Goal: Task Accomplishment & Management: Manage account settings

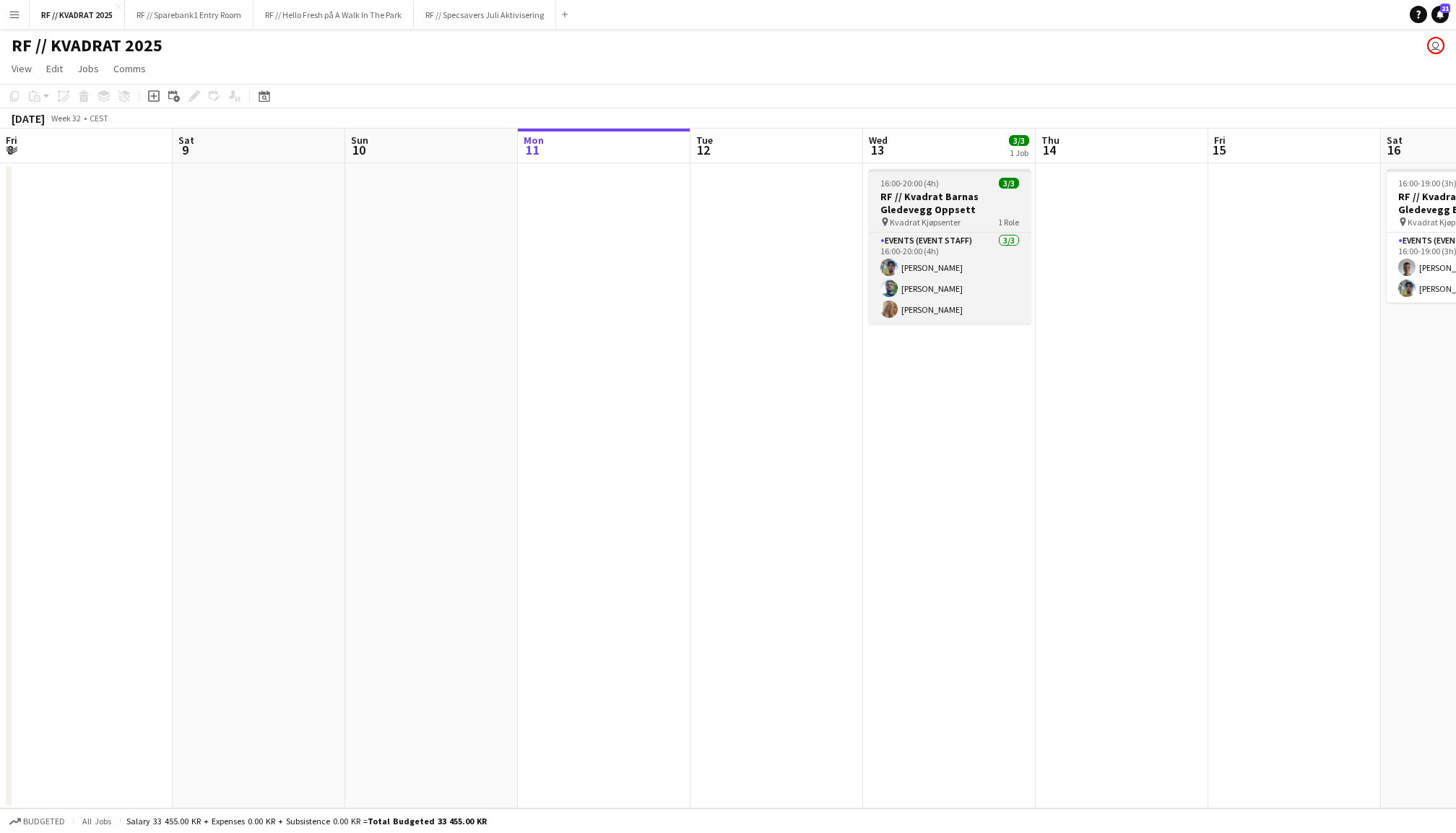
scroll to position [0, 344]
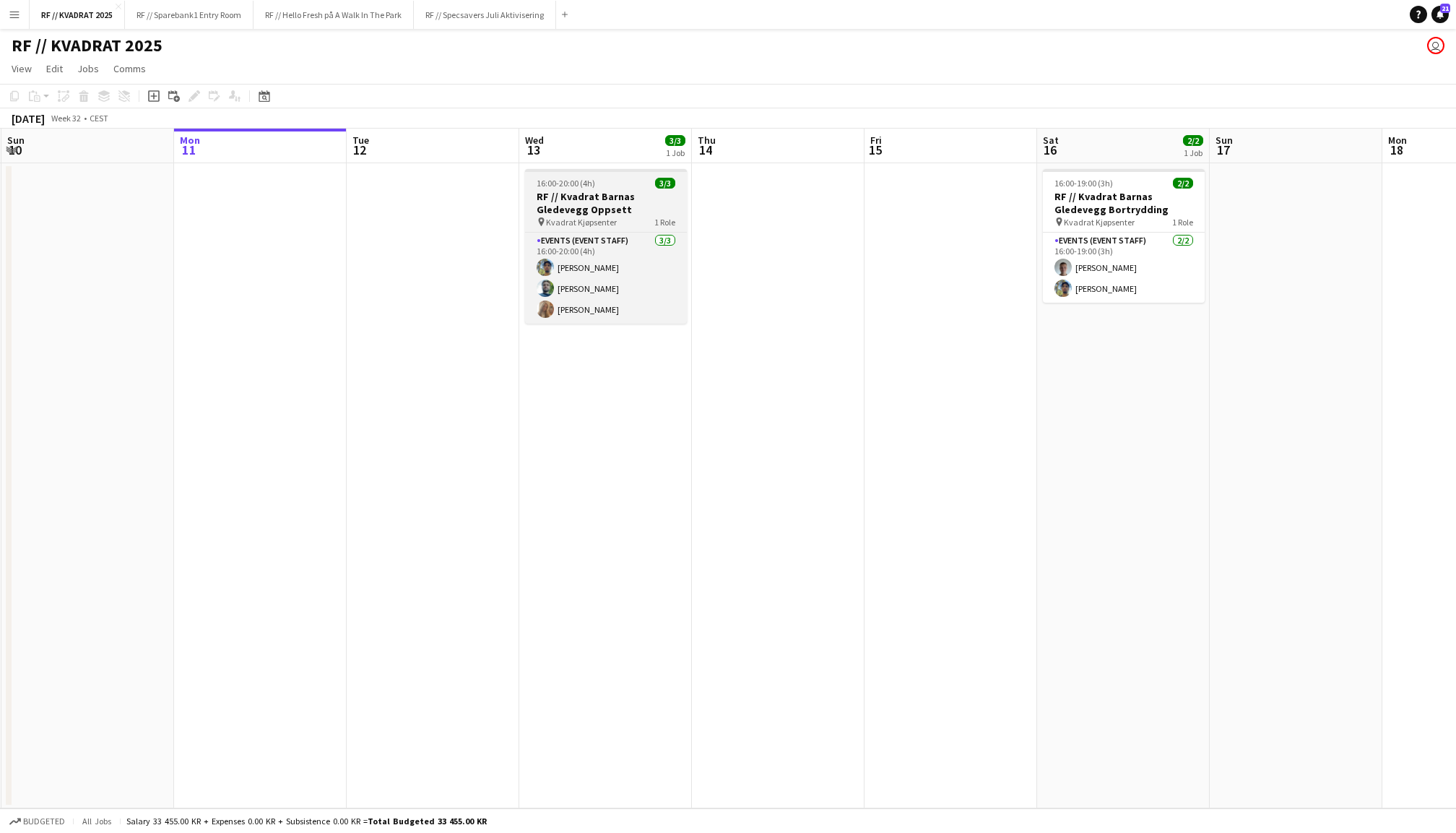
click at [601, 207] on h3 "RF // Kvadrat Barnas Gledevegg Oppsett" at bounding box center [606, 203] width 162 height 26
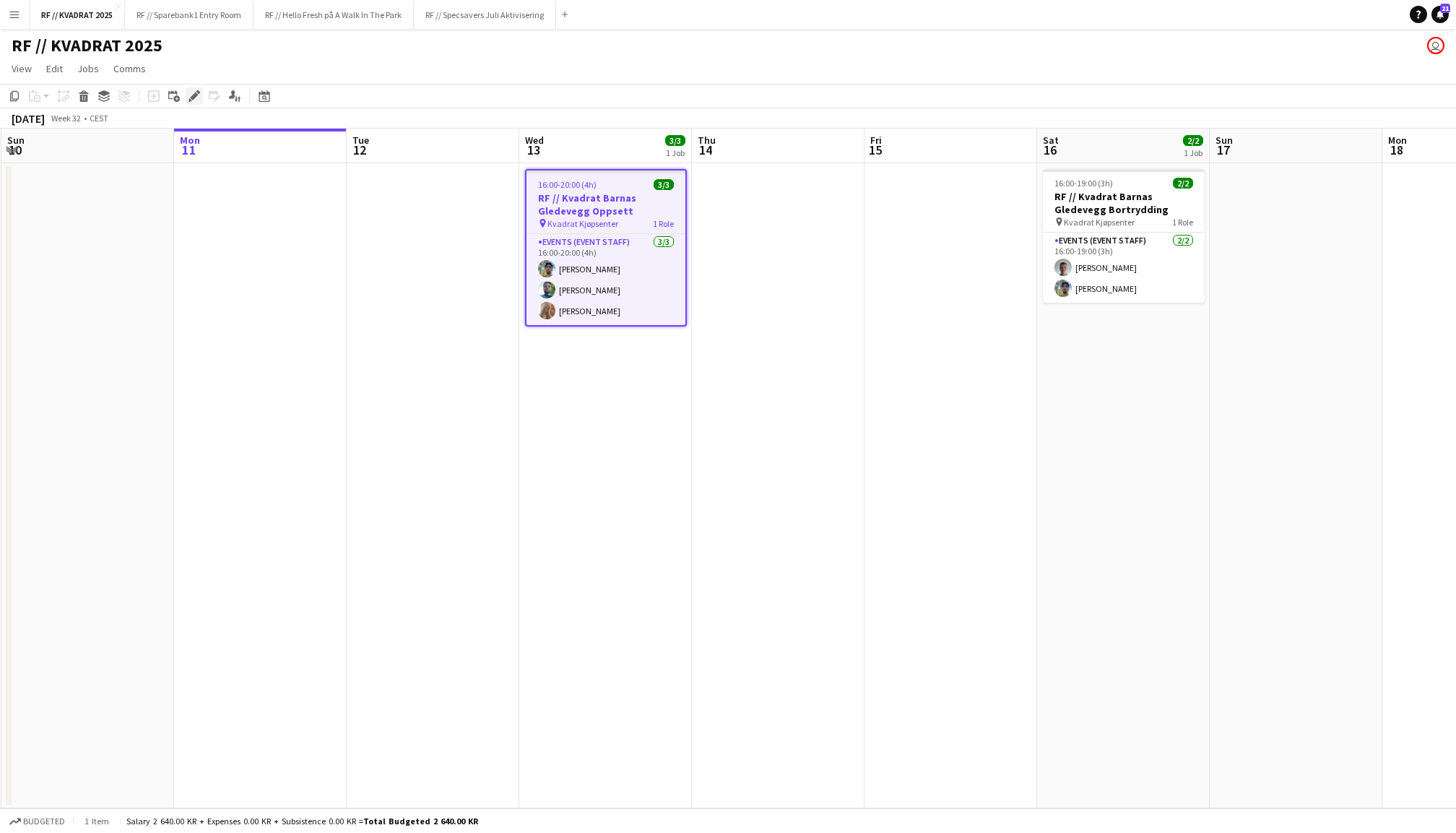
click at [189, 97] on icon "Edit" at bounding box center [194, 96] width 12 height 12
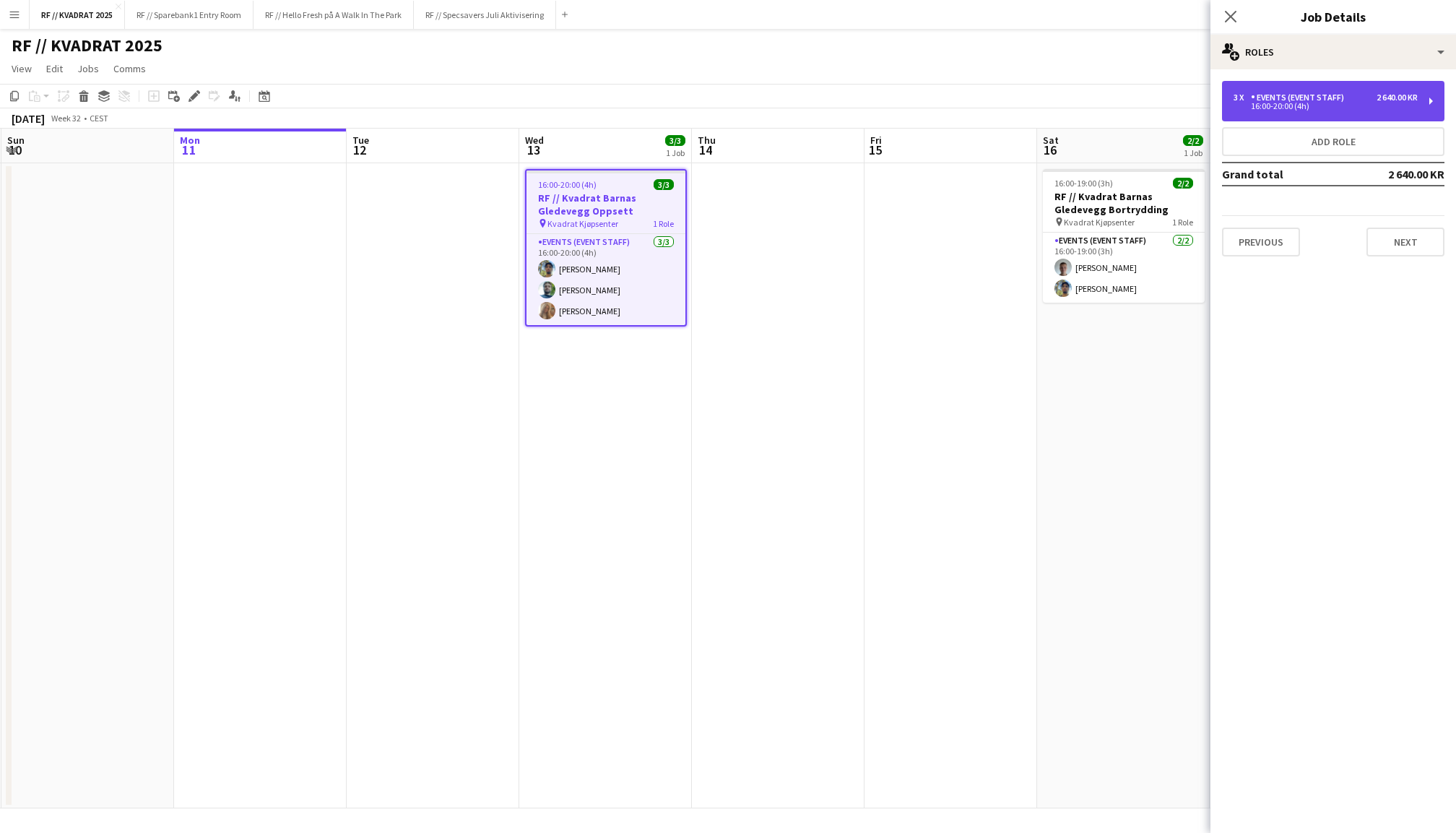
click at [1319, 90] on div "3 x Events (Event Staff) 2 640.00 KR 16:00-20:00 (4h)" at bounding box center [1334, 101] width 223 height 41
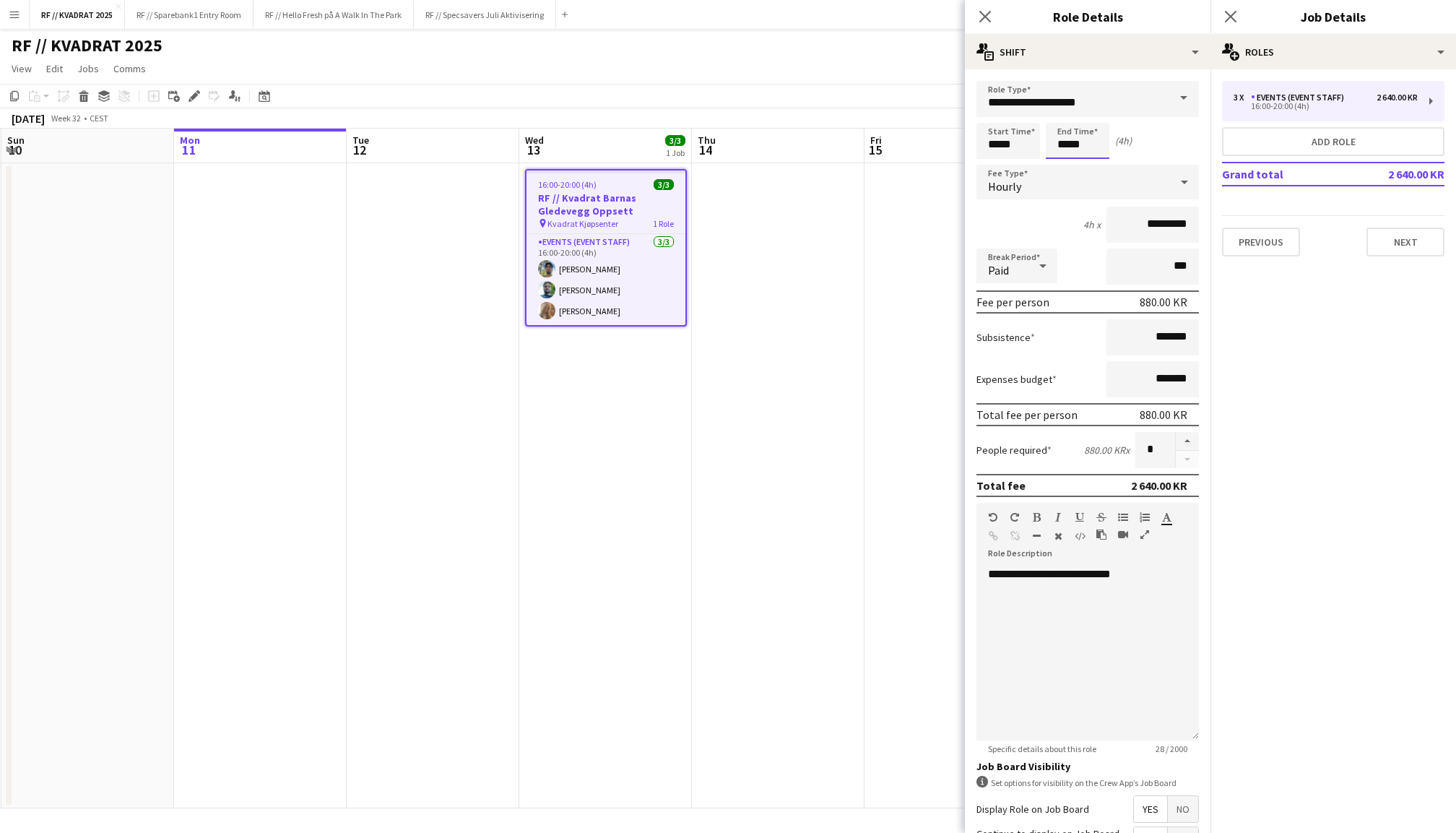
click at [1064, 144] on input "*****" at bounding box center [1078, 141] width 64 height 36
type input "*****"
click at [1064, 172] on div at bounding box center [1063, 166] width 29 height 15
click at [1235, 16] on icon "Close pop-in" at bounding box center [1230, 16] width 14 height 14
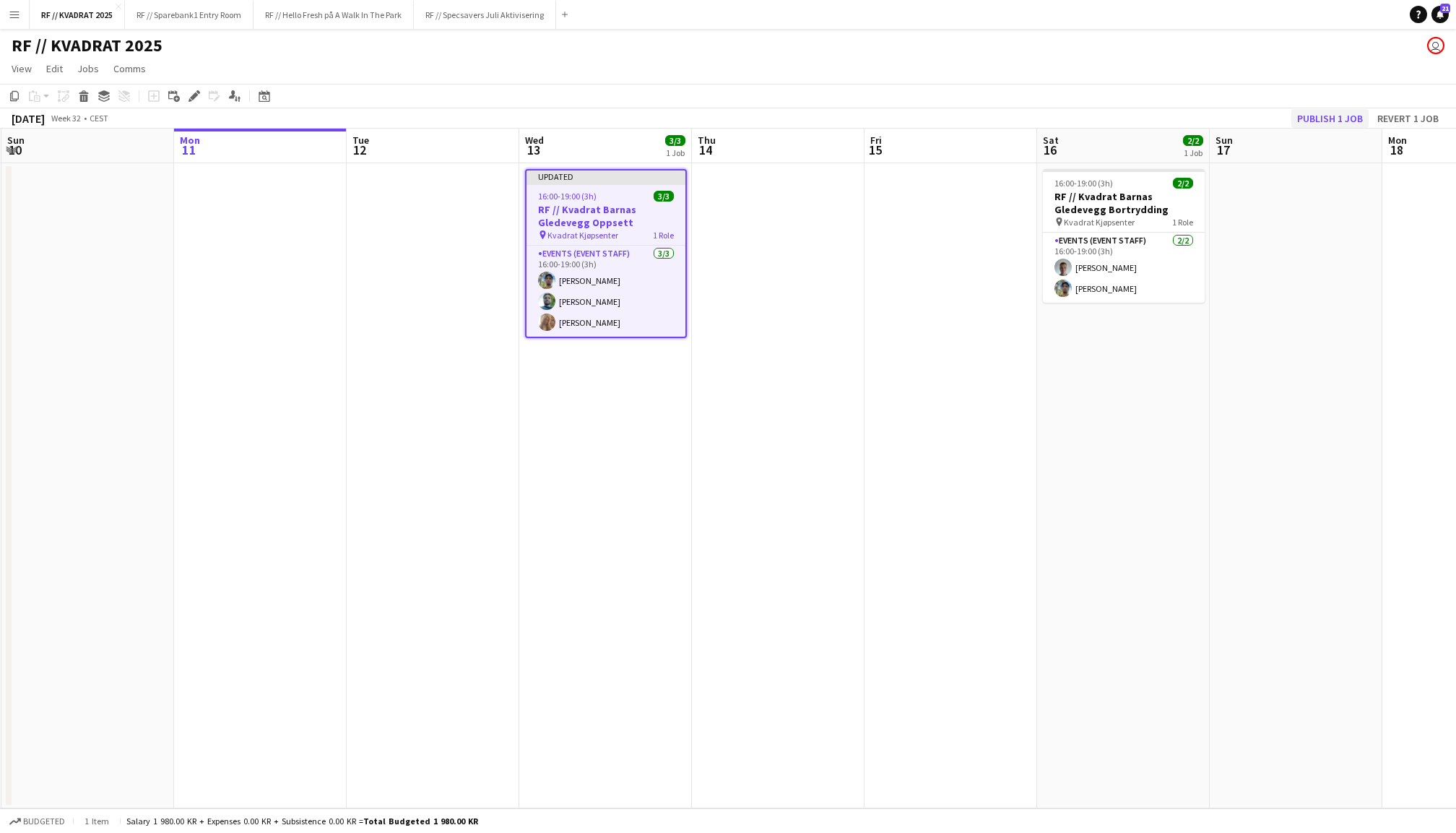
click at [1337, 117] on button "Publish 1 job" at bounding box center [1330, 118] width 78 height 18
click at [923, 302] on app-date-cell at bounding box center [951, 485] width 173 height 645
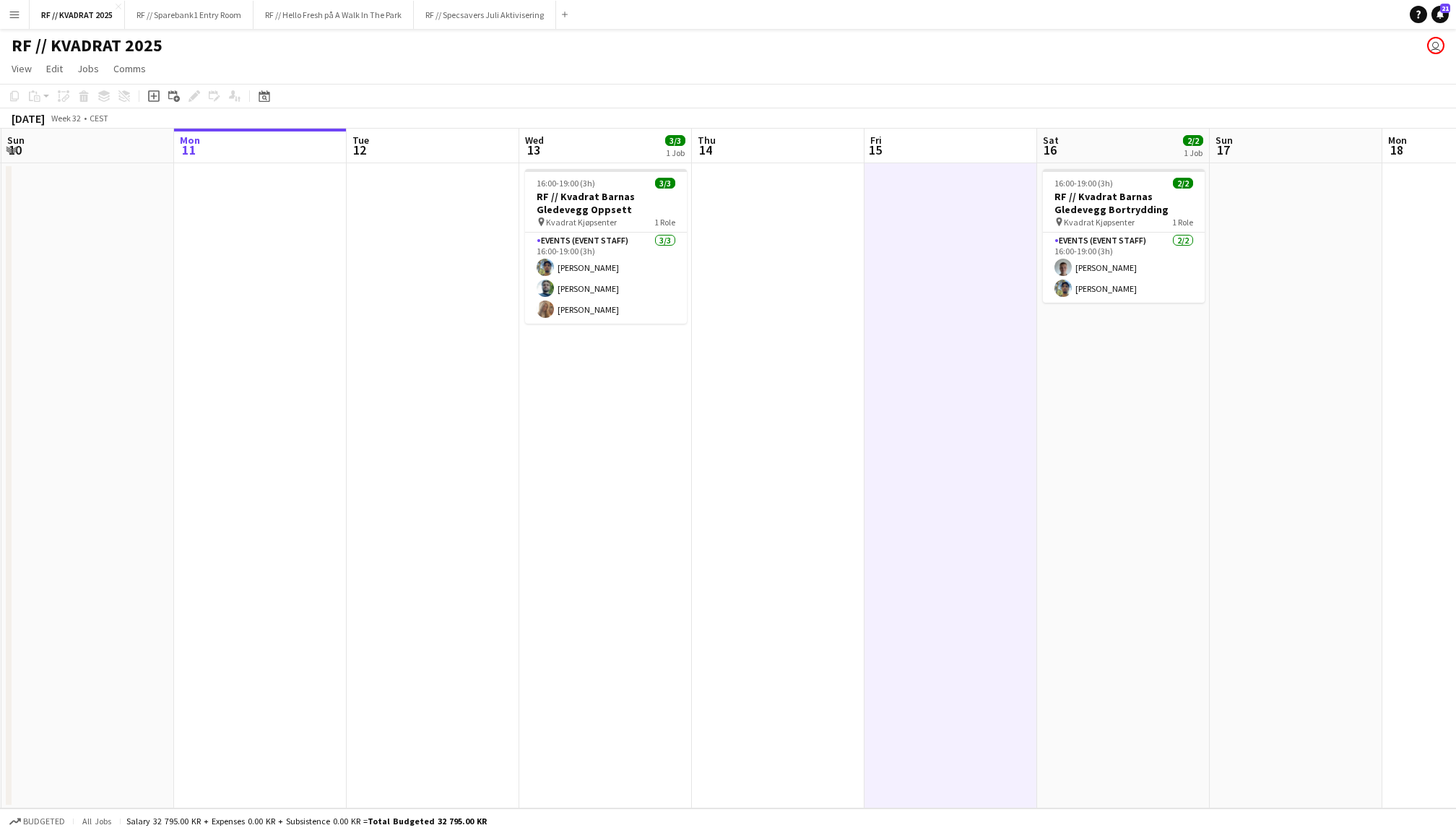
click at [773, 302] on app-date-cell at bounding box center [778, 485] width 173 height 645
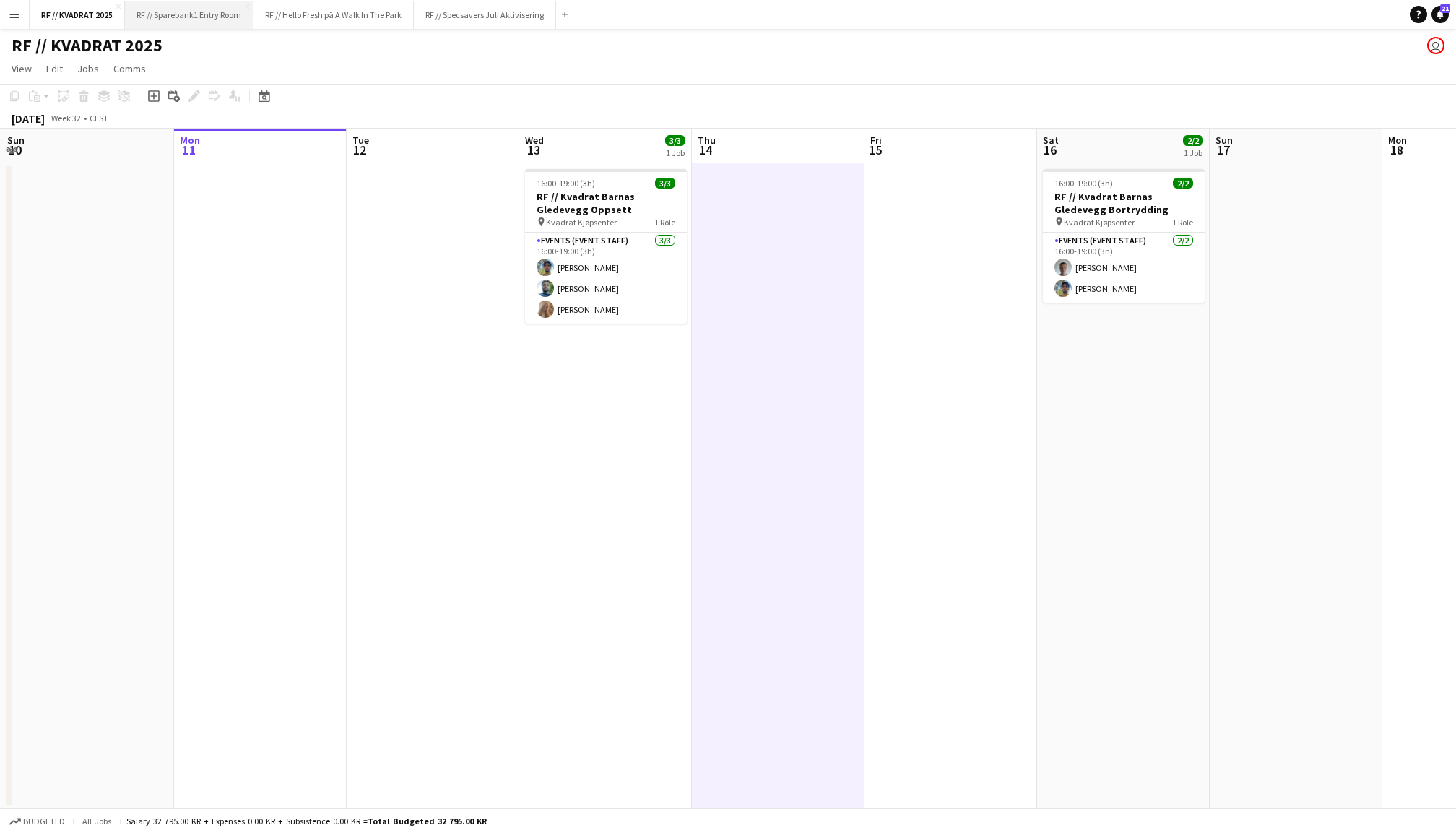
click at [189, 20] on button "RF // Sparebank1 Entry Room Close" at bounding box center [189, 15] width 129 height 28
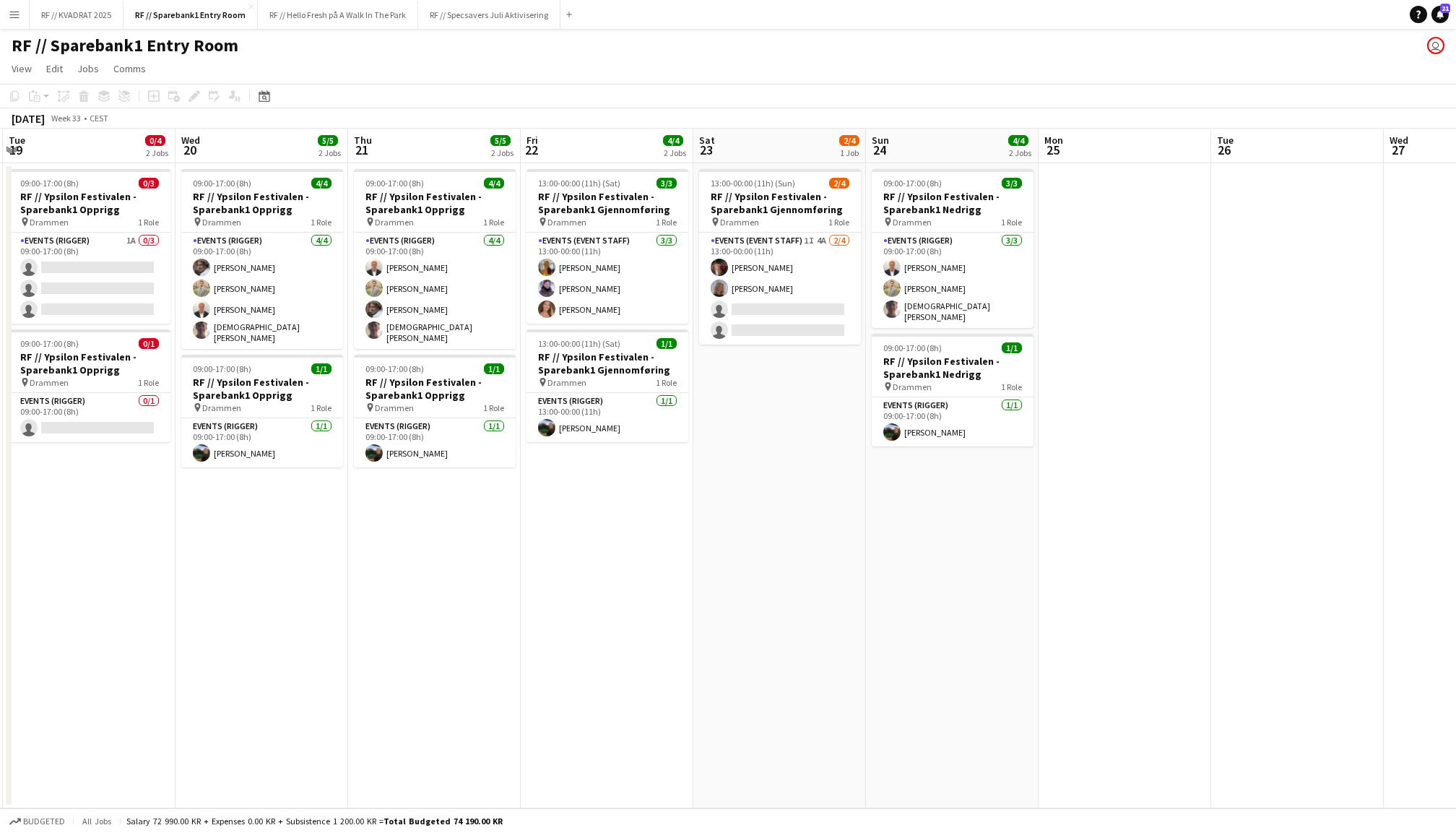
scroll to position [0, 516]
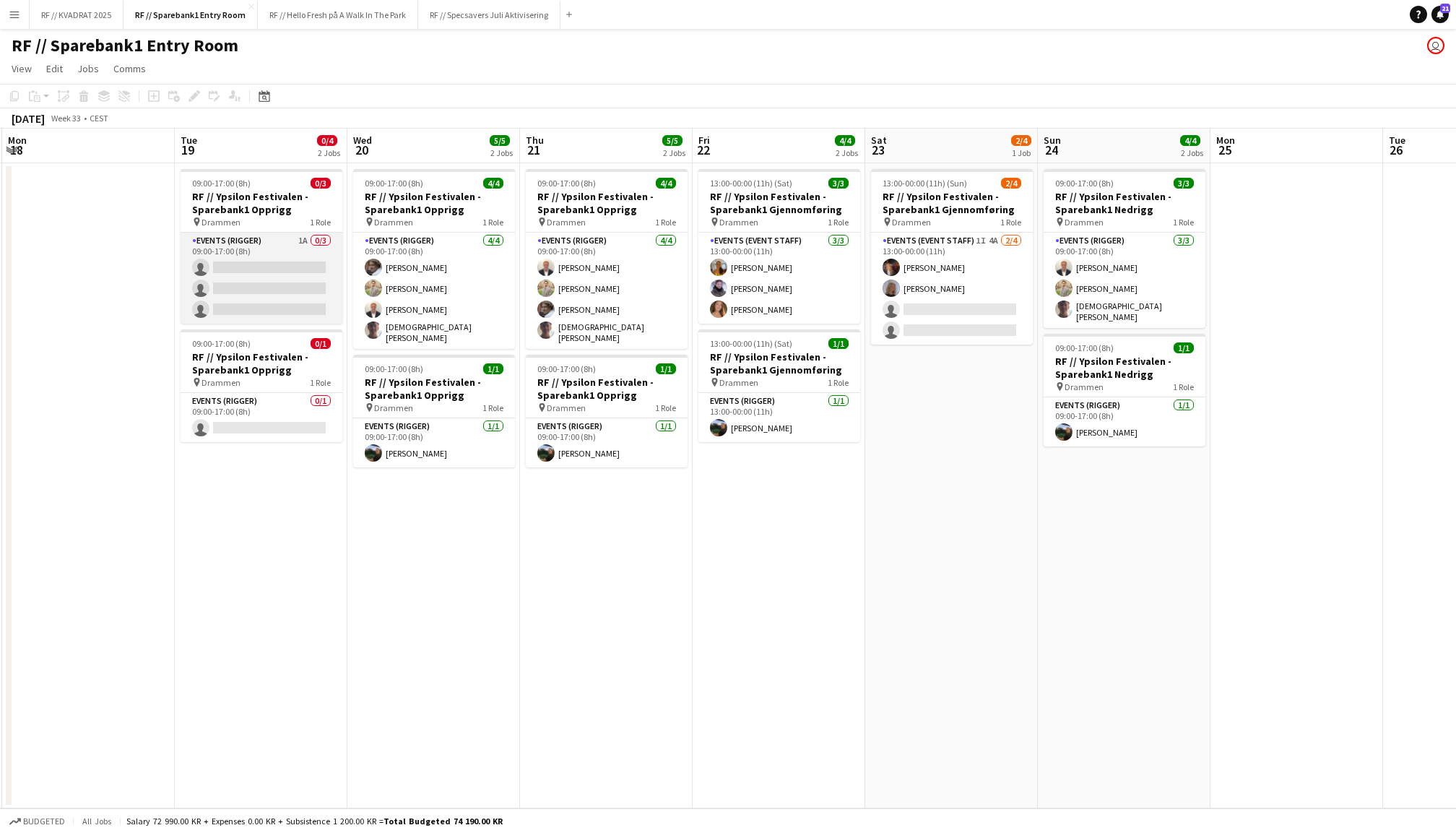
click at [242, 260] on app-card-role "Events (Rigger) 1A 0/3 09:00-17:00 (8h) single-neutral-actions single-neutral-a…" at bounding box center [261, 278] width 162 height 91
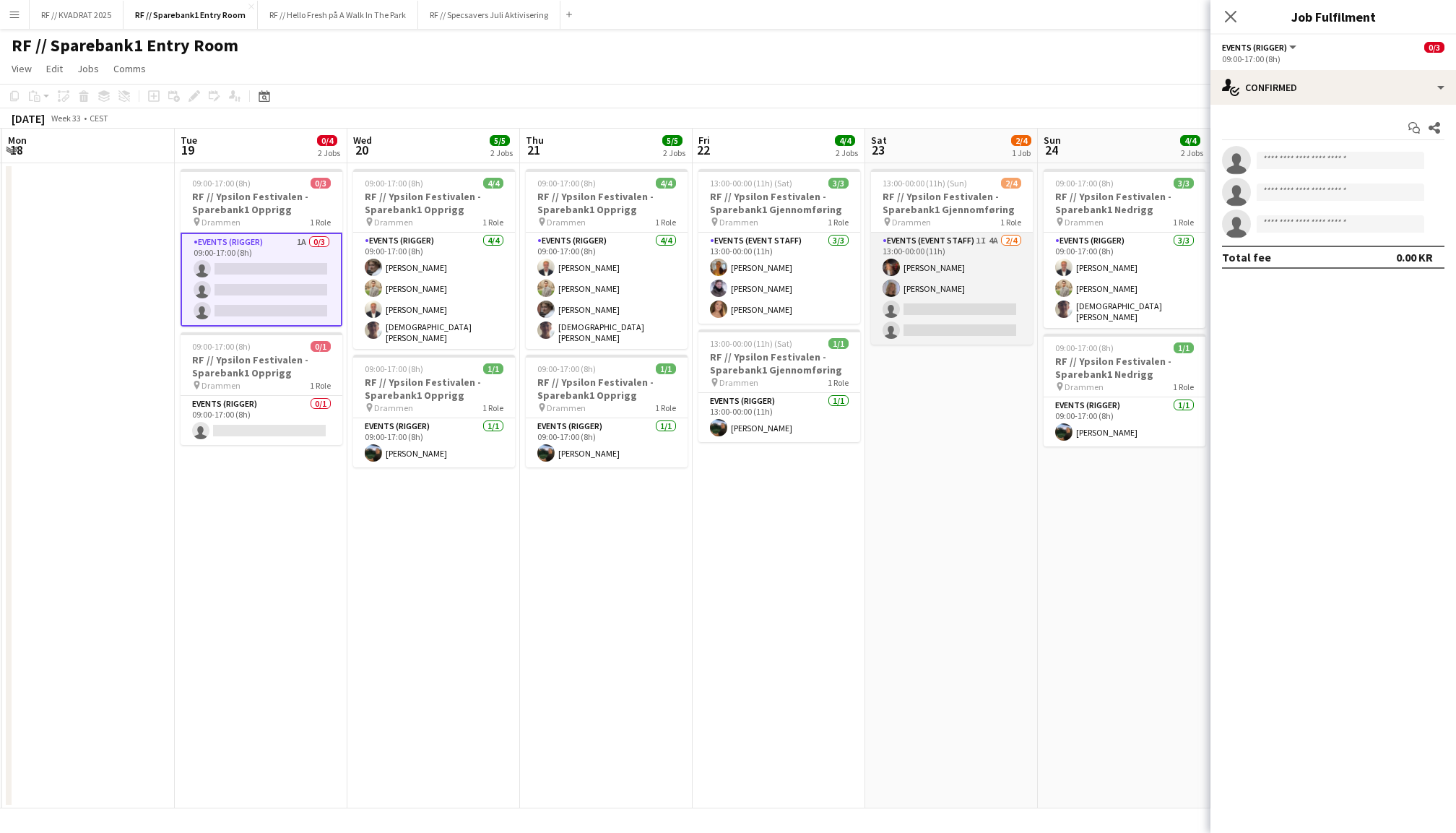
click at [942, 283] on app-card-role "Events (Event Staff) 1I 4A [DATE] 13:00-00:00 (11h) [PERSON_NAME] single-neutra…" at bounding box center [952, 289] width 162 height 112
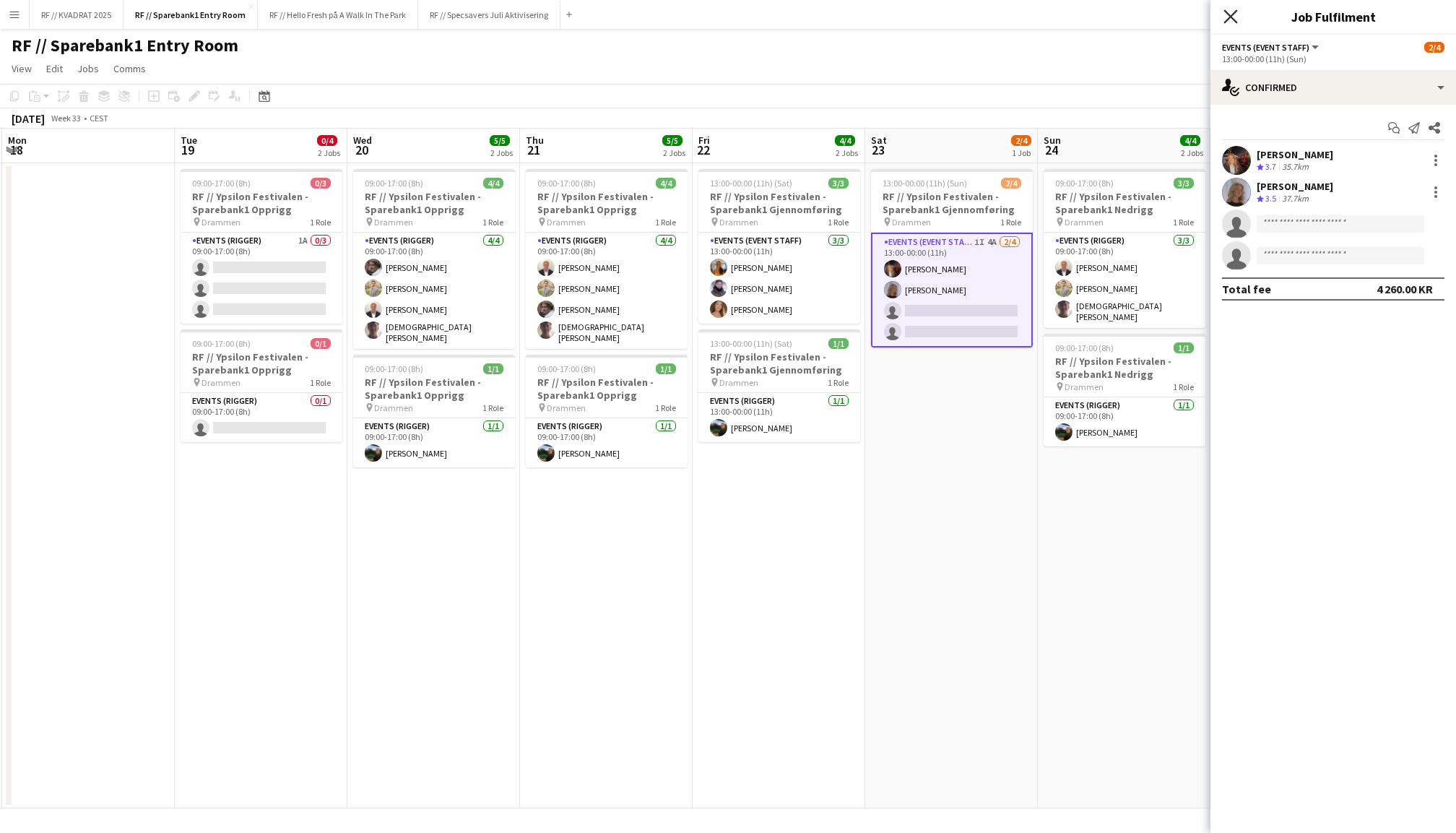
click at [1235, 13] on icon at bounding box center [1230, 16] width 14 height 14
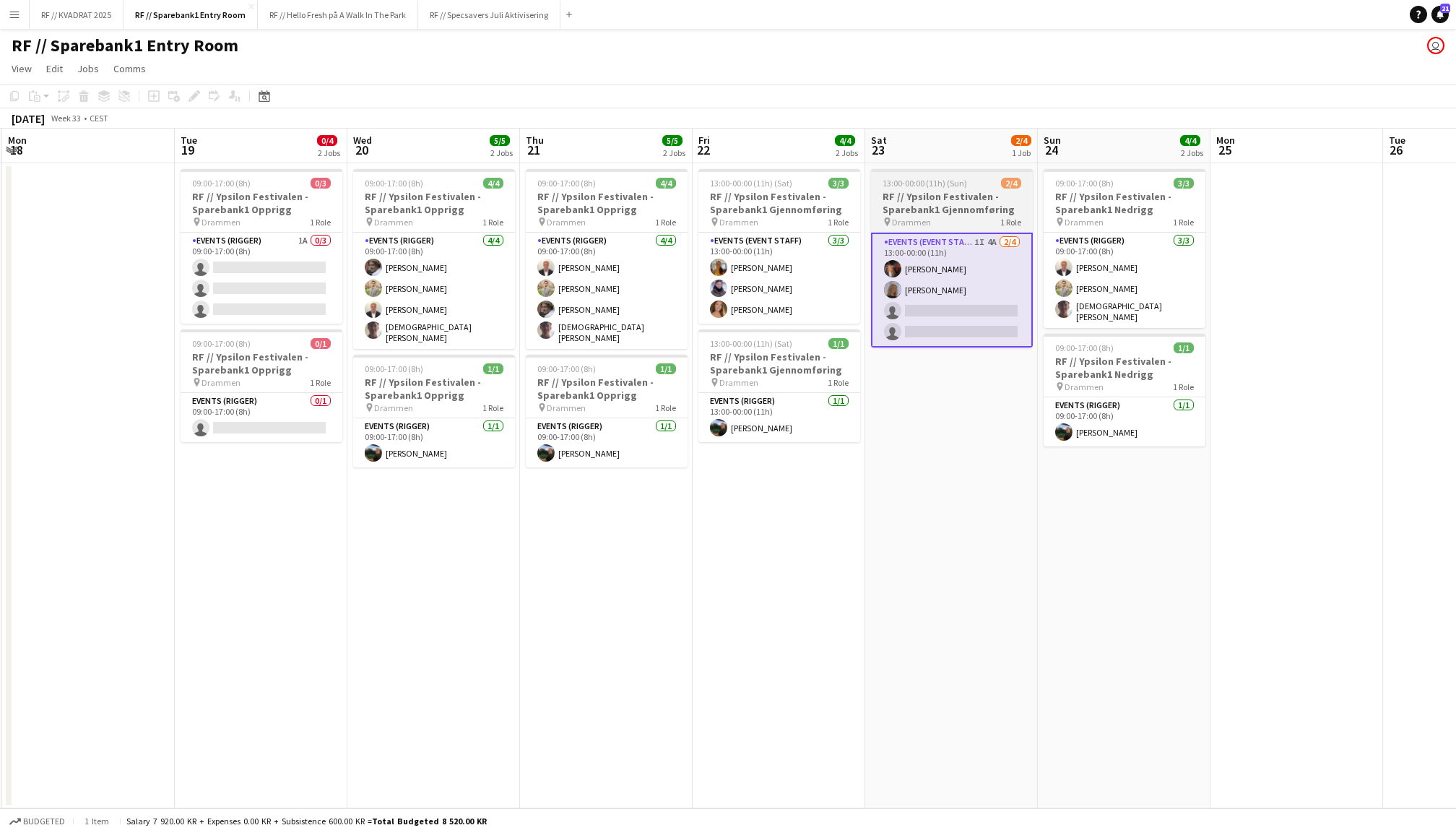
click at [949, 206] on h3 "RF // Ypsilon Festivalen - Sparebank1 Gjennomføring" at bounding box center [952, 203] width 162 height 26
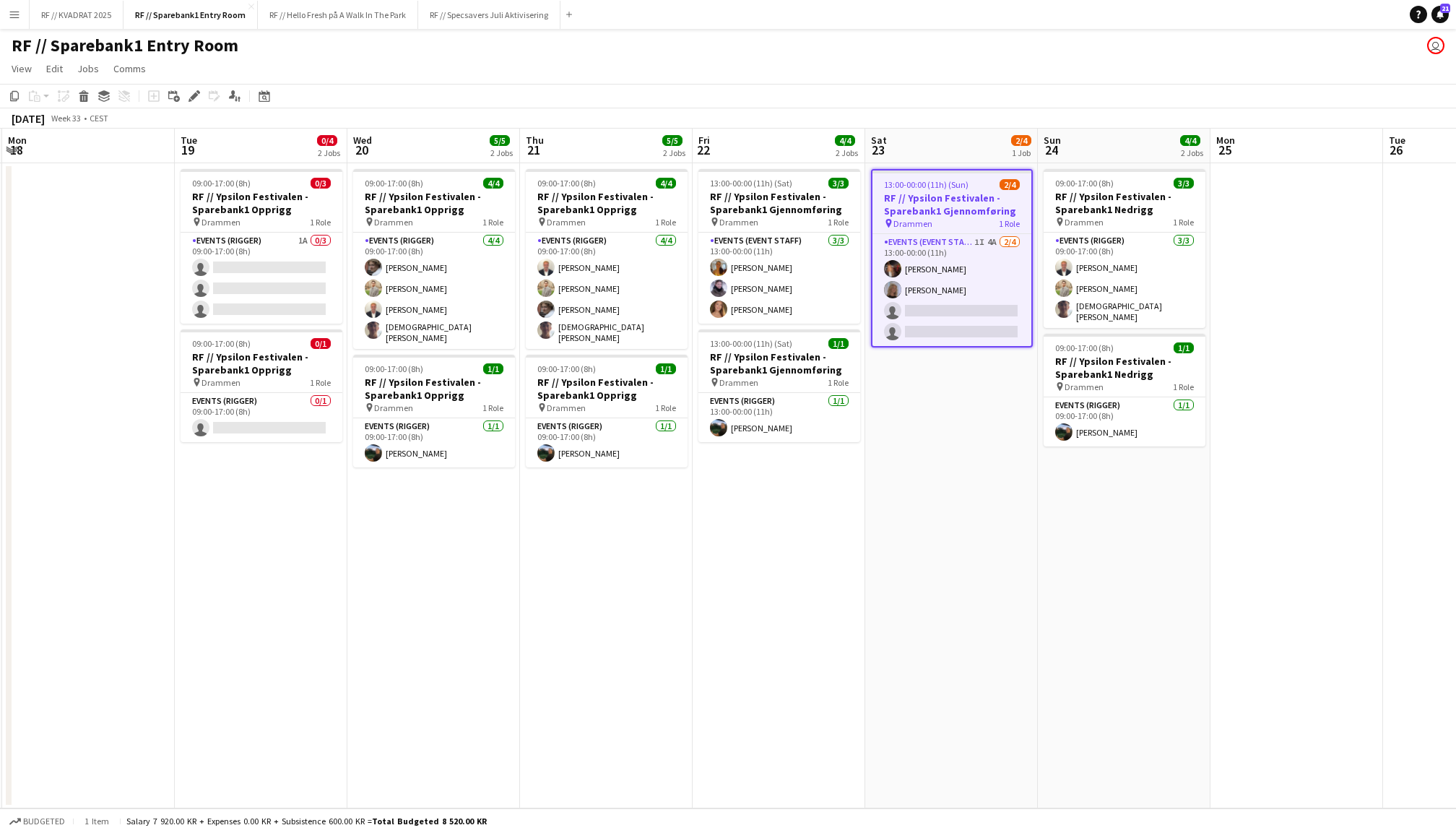
scroll to position [0, 515]
click at [1153, 208] on h3 "RF // Ypsilon Festivalen - Sparebank1 Nedrigg" at bounding box center [1125, 203] width 162 height 26
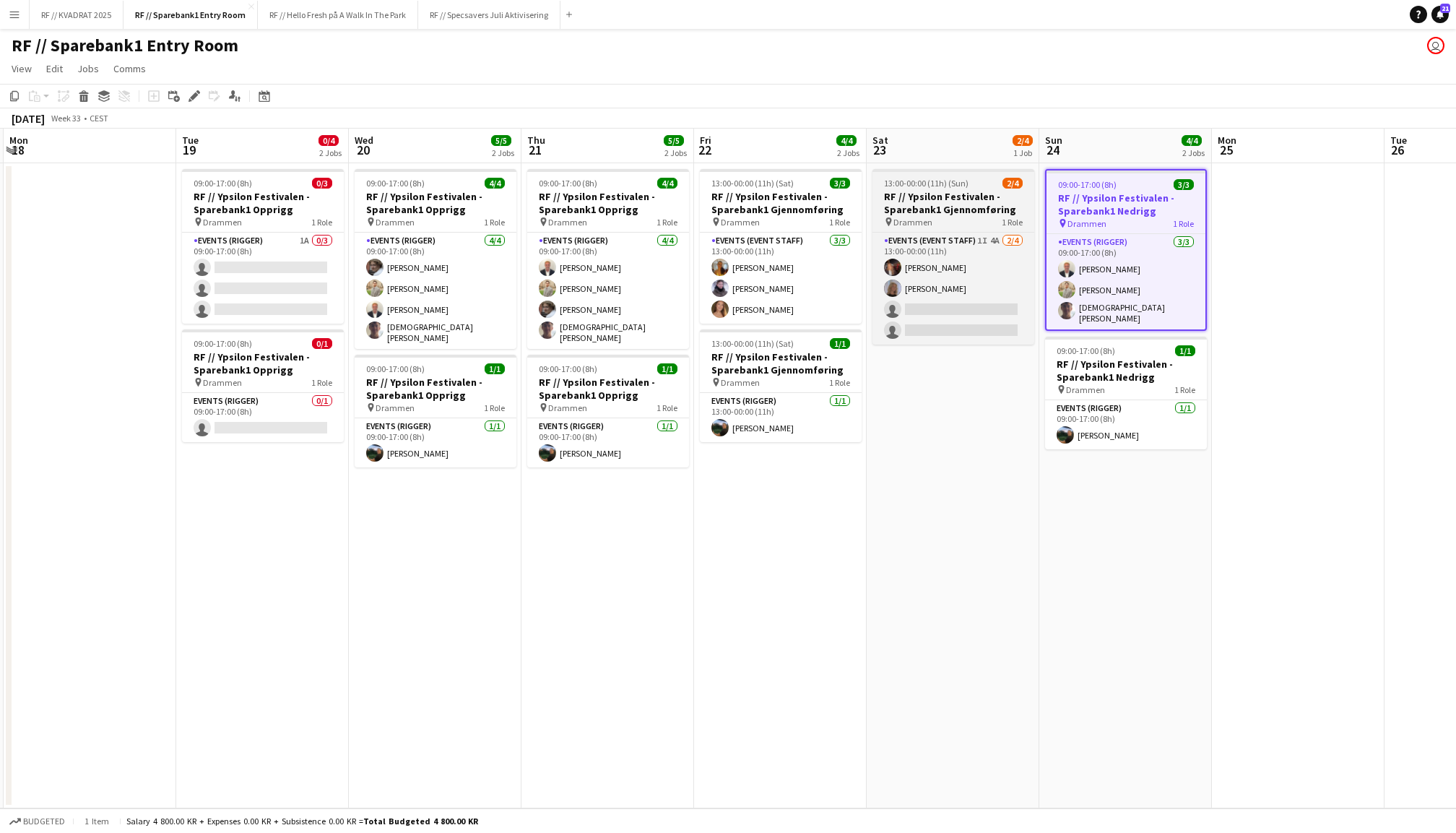
click at [931, 227] on app-job-card "13:00-00:00 (11h) (Sun) 2/4 RF // Ypsilon Festivalen - Sparebank1 Gjennomføring…" at bounding box center [953, 256] width 162 height 176
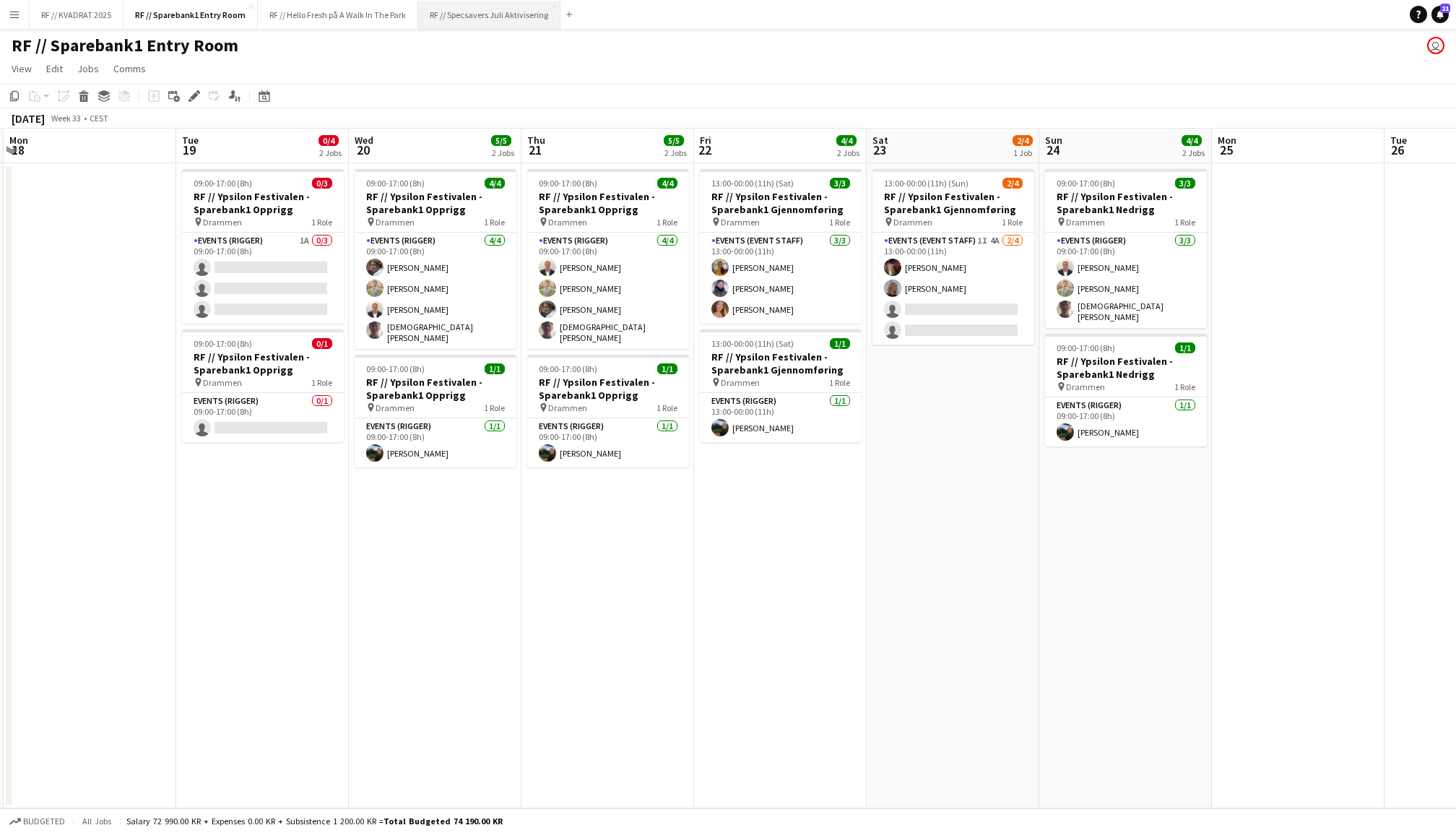
click at [490, 23] on button "RF // Specsavers Juli Aktivisering Close" at bounding box center [489, 15] width 142 height 28
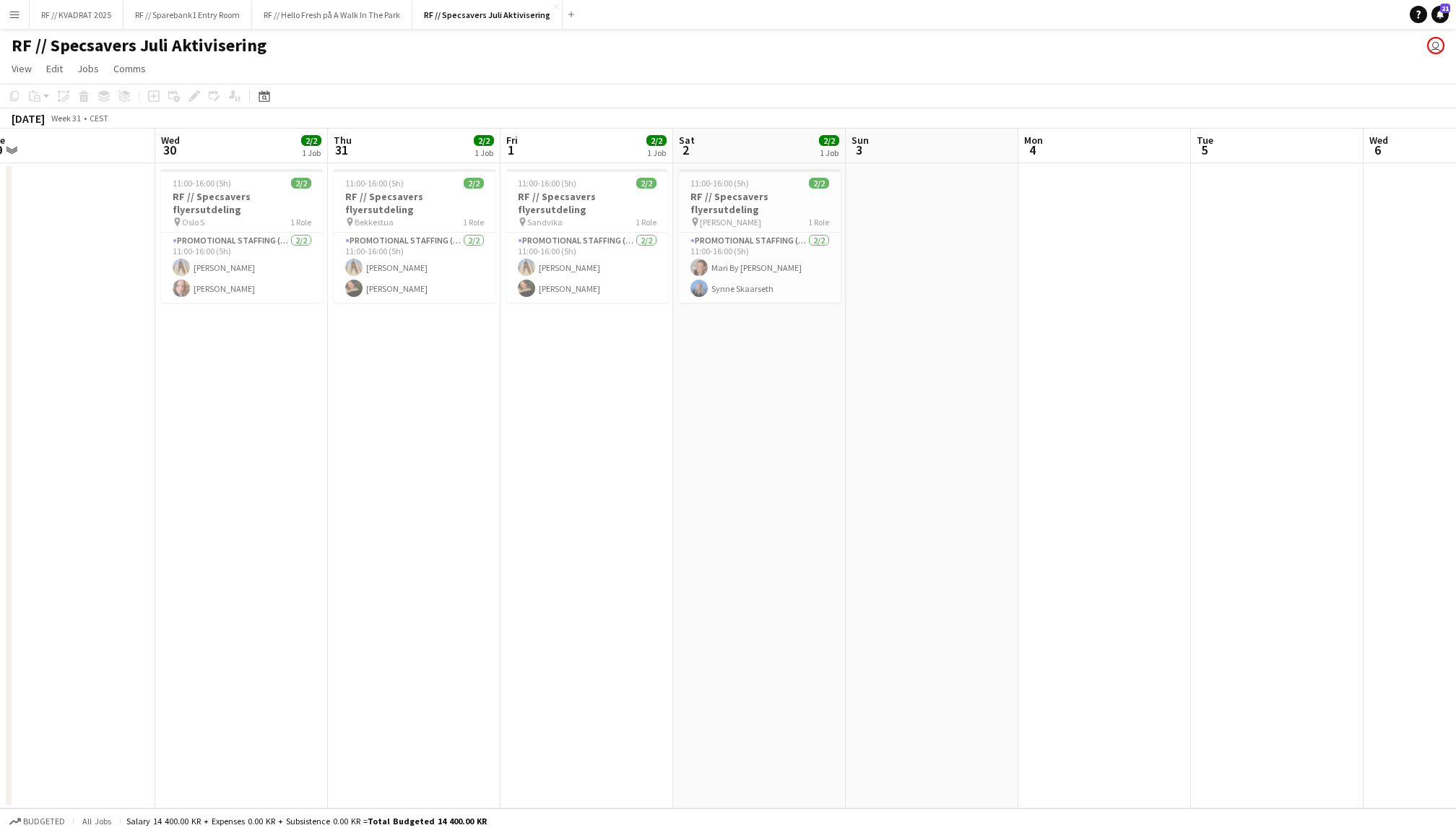
scroll to position [0, 536]
click at [559, 247] on app-card-role "Promotional Staffing (Flyering Staff) [DATE] 11:00-16:00 (5h) [PERSON_NAME] [PE…" at bounding box center [586, 268] width 162 height 70
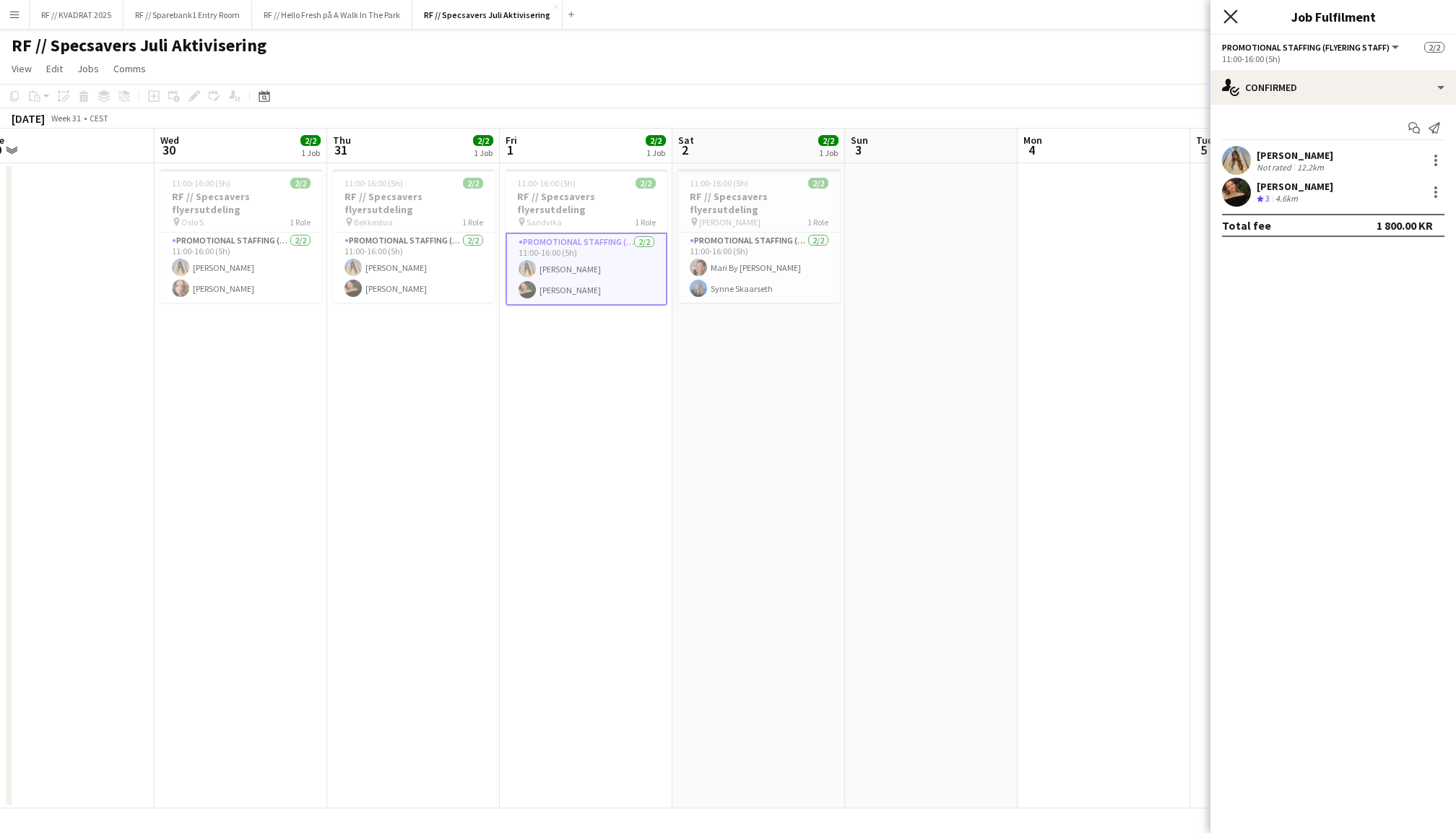
click at [1231, 21] on icon "Close pop-in" at bounding box center [1230, 16] width 14 height 14
